Goal: Obtain resource: Obtain resource

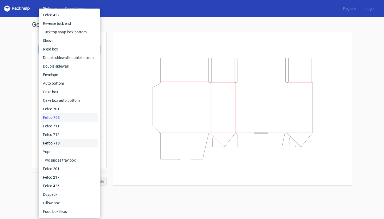
click at [76, 141] on div "Fefco 713" at bounding box center [69, 143] width 57 height 9
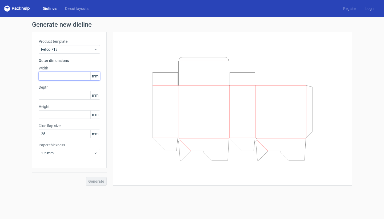
click at [69, 74] on input "text" at bounding box center [69, 76] width 61 height 9
type input "100"
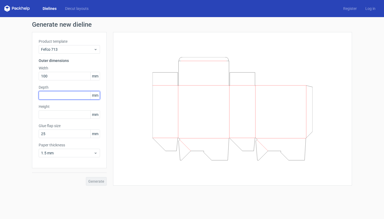
click at [64, 97] on input "text" at bounding box center [69, 95] width 61 height 9
type input "100"
click at [63, 114] on input "text" at bounding box center [69, 114] width 61 height 9
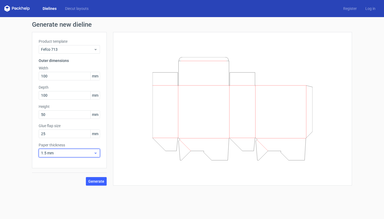
click at [72, 154] on span "1.5 mm" at bounding box center [67, 152] width 53 height 5
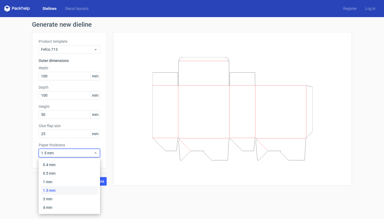
click at [10, 148] on div "Generate new dieline Product template Fefco 713 Outer dimensions Width 100 mm D…" at bounding box center [192, 103] width 384 height 173
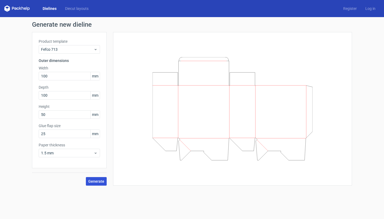
click at [95, 182] on span "Generate" at bounding box center [96, 181] width 16 height 4
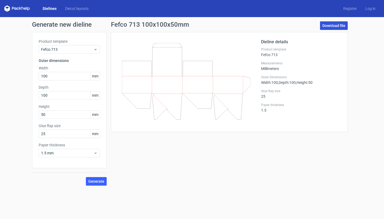
click at [335, 24] on link "Download file" at bounding box center [334, 25] width 28 height 9
click at [58, 113] on input "50" at bounding box center [69, 114] width 61 height 9
type input "5"
click at [136, 159] on div "Fefco 713 100x100x20mm Download file Dieline details Product template Fefco 713…" at bounding box center [229, 103] width 245 height 164
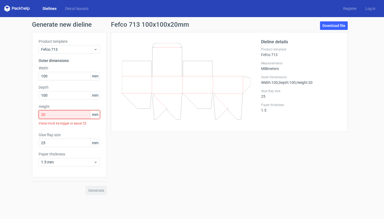
click at [74, 117] on input "20" at bounding box center [69, 114] width 61 height 9
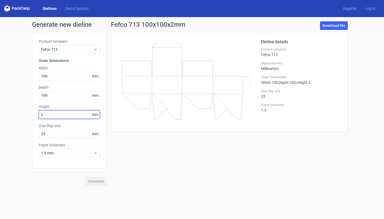
type input "25"
click at [90, 180] on span "Generate" at bounding box center [96, 181] width 16 height 4
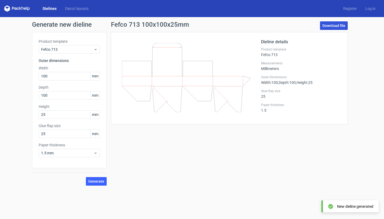
click at [330, 24] on link "Download file" at bounding box center [334, 25] width 28 height 9
